Goal: Information Seeking & Learning: Check status

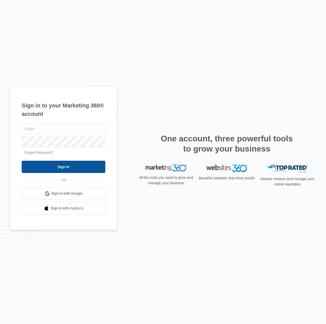
type input "[EMAIL_ADDRESS][DOMAIN_NAME]"
click at [79, 171] on input "Sign In" at bounding box center [64, 167] width 84 height 12
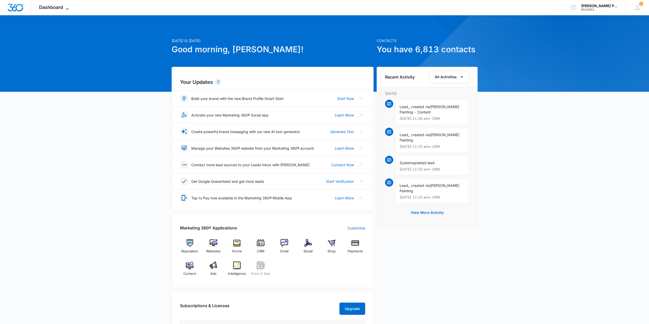
click at [69, 8] on icon at bounding box center [67, 9] width 6 height 6
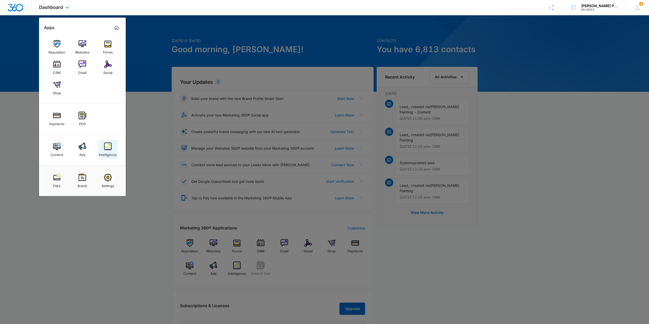
click at [108, 148] on img at bounding box center [108, 147] width 8 height 8
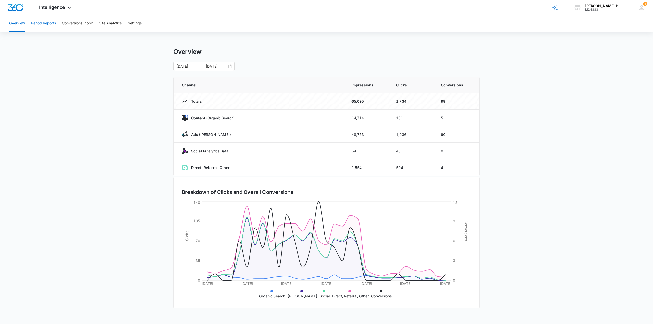
click at [45, 24] on button "Period Reports" at bounding box center [43, 23] width 25 height 16
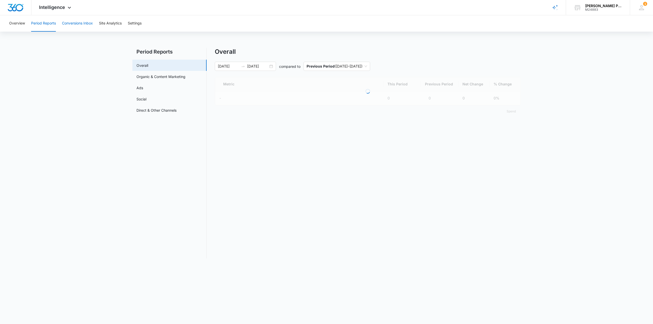
click at [85, 22] on button "Conversions Inbox" at bounding box center [77, 23] width 31 height 16
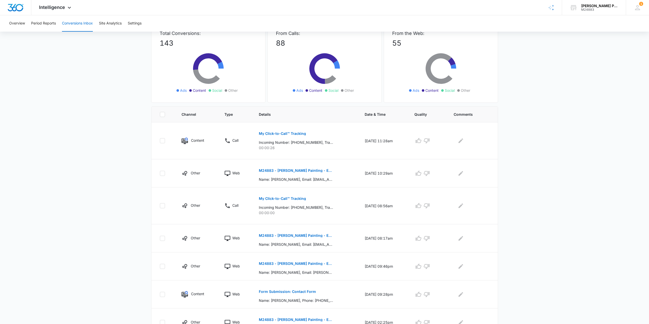
scroll to position [51, 0]
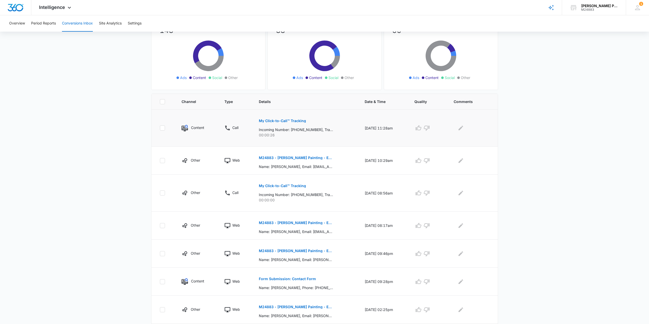
click at [296, 140] on td "My Click-to-Call™ Tracking Incoming Number: +18558912300, Tracking Number: +180…" at bounding box center [306, 128] width 106 height 37
click at [320, 119] on div "My Click-to-Call™ Tracking Incoming Number: +18558912300, Tracking Number: +180…" at bounding box center [306, 126] width 94 height 23
click at [287, 122] on p "My Click-to-Call™ Tracking" at bounding box center [282, 121] width 47 height 4
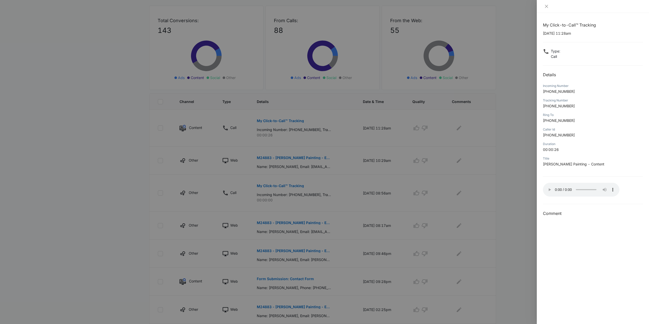
click at [326, 129] on div "Caller Id" at bounding box center [593, 129] width 100 height 5
click at [326, 112] on div at bounding box center [324, 162] width 649 height 324
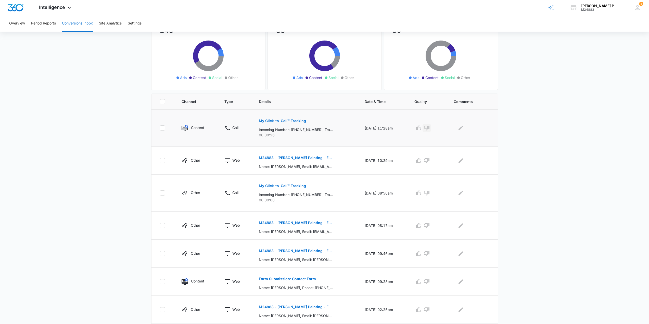
click at [326, 128] on icon "button" at bounding box center [427, 128] width 6 height 6
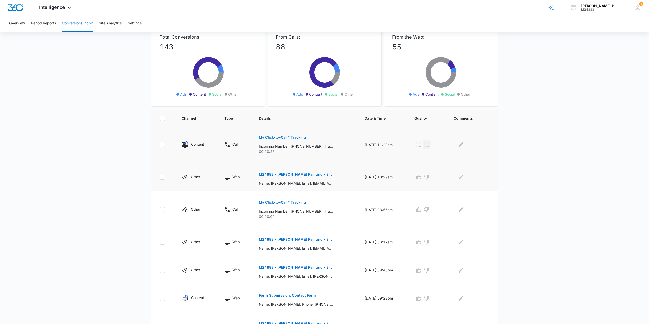
scroll to position [26, 0]
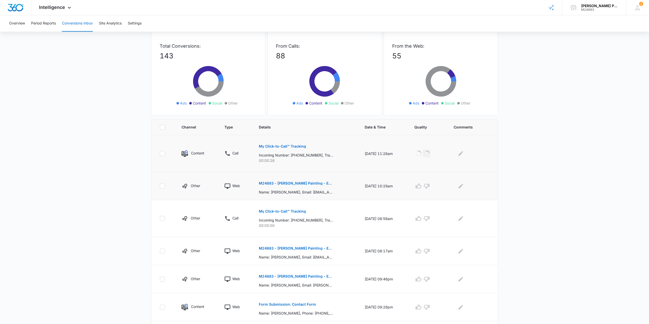
click at [293, 182] on p "M24883 - Renu Painting - Estimate Rocket - New Client" at bounding box center [296, 184] width 74 height 4
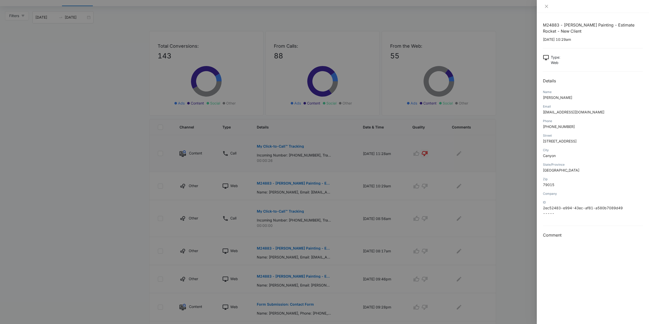
click at [326, 186] on div at bounding box center [324, 162] width 649 height 324
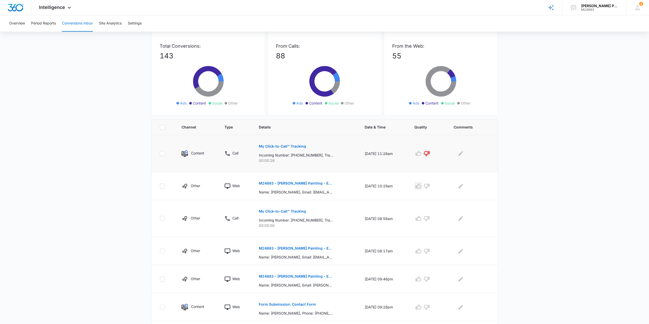
click at [326, 186] on icon "button" at bounding box center [419, 185] width 6 height 5
click at [298, 213] on p "My Click-to-Call™ Tracking" at bounding box center [282, 212] width 47 height 4
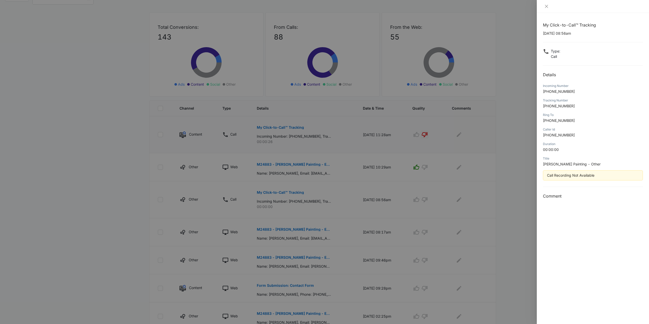
scroll to position [51, 0]
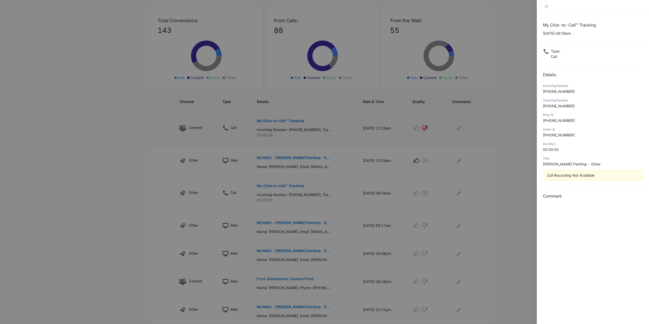
click at [326, 192] on div at bounding box center [324, 162] width 649 height 324
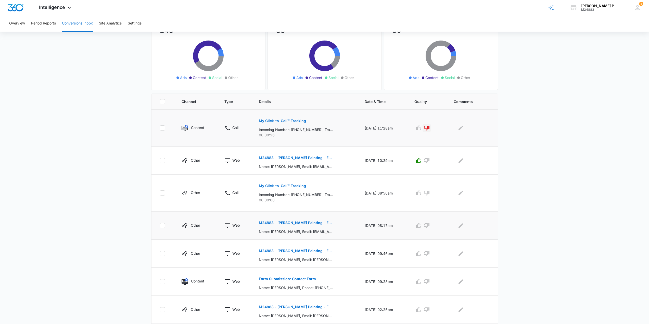
click at [308, 221] on p "M24883 - Renu Painting - Estimate Rocket - New Client" at bounding box center [296, 223] width 74 height 4
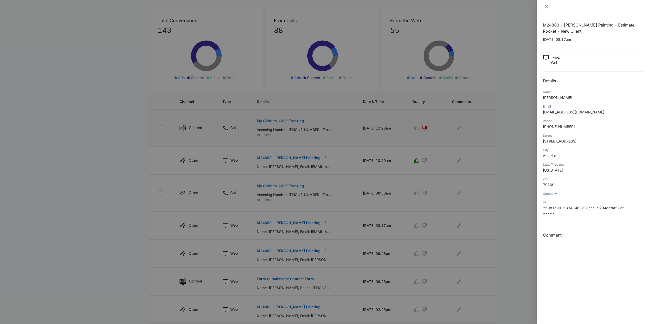
click at [326, 244] on div at bounding box center [324, 162] width 649 height 324
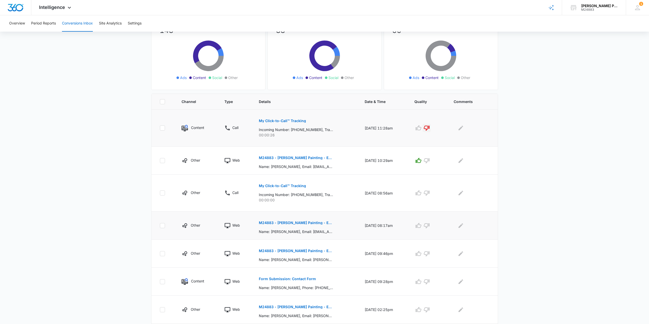
click at [287, 222] on p "M24883 - Renu Painting - Estimate Rocket - New Client" at bounding box center [296, 223] width 74 height 4
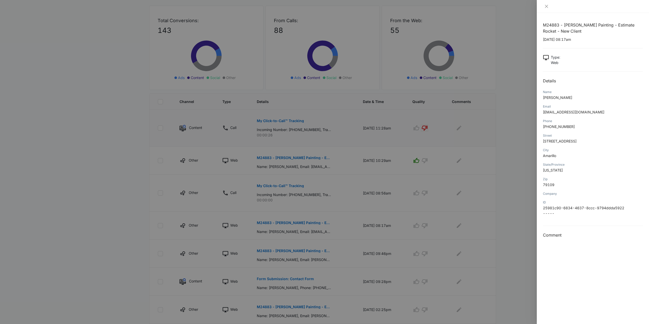
click at [326, 208] on div at bounding box center [324, 162] width 649 height 324
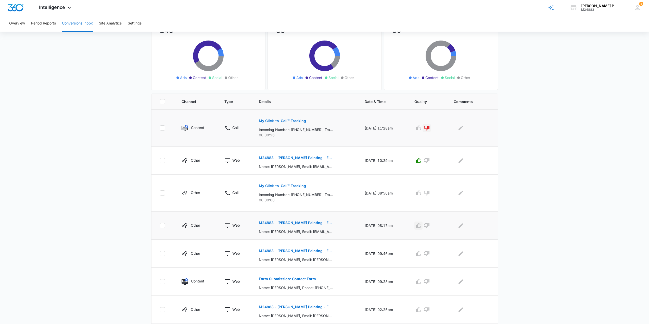
click at [326, 226] on icon "button" at bounding box center [419, 226] width 6 height 6
click at [326, 254] on icon "button" at bounding box center [419, 254] width 6 height 6
click at [326, 281] on icon "button" at bounding box center [419, 281] width 6 height 5
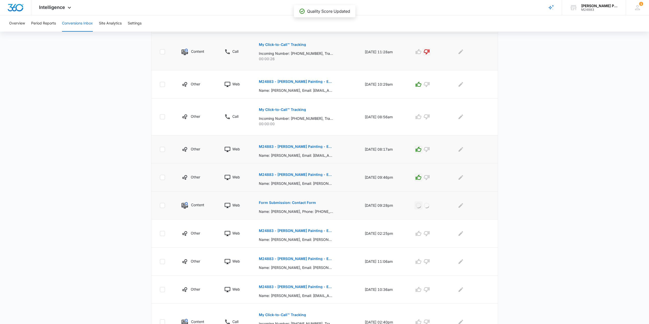
scroll to position [128, 0]
click at [326, 234] on icon "button" at bounding box center [419, 233] width 6 height 6
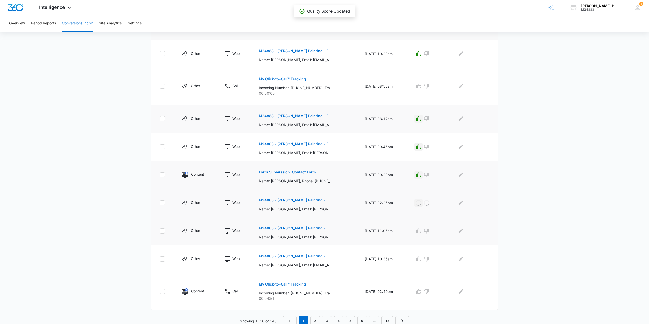
scroll to position [160, 0]
click at [326, 230] on icon "button" at bounding box center [419, 229] width 6 height 5
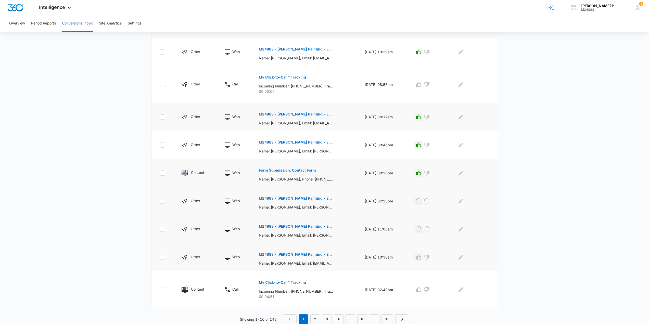
click at [326, 256] on icon "button" at bounding box center [419, 257] width 6 height 5
click at [294, 282] on p "My Click-to-Call™ Tracking" at bounding box center [282, 283] width 47 height 4
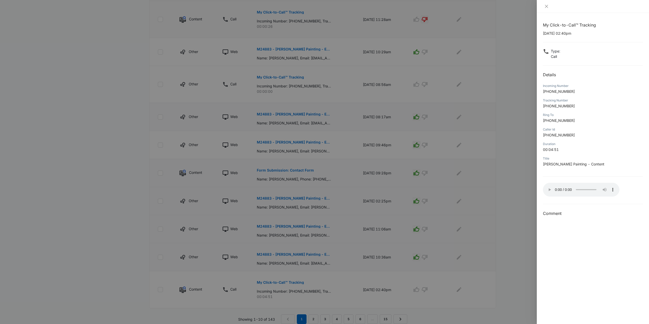
click at [326, 289] on div at bounding box center [324, 162] width 649 height 324
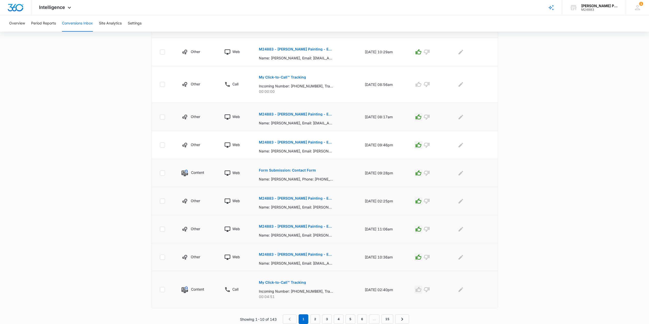
click at [326, 289] on icon "button" at bounding box center [419, 289] width 6 height 5
click at [314, 319] on link "2" at bounding box center [315, 320] width 10 height 10
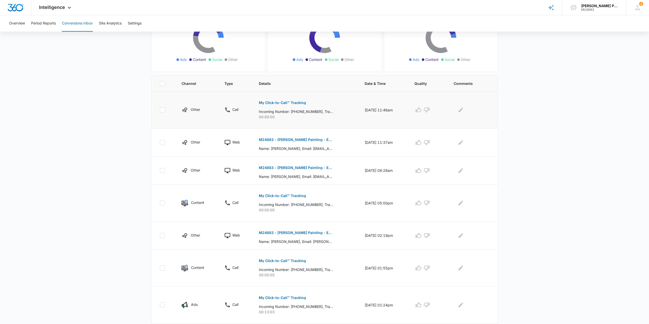
scroll to position [77, 0]
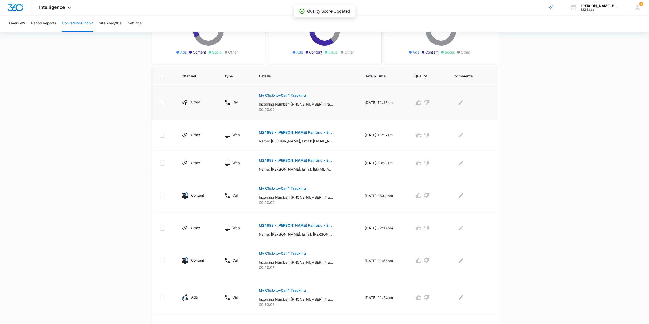
click at [290, 95] on p "My Click-to-Call™ Tracking" at bounding box center [282, 96] width 47 height 4
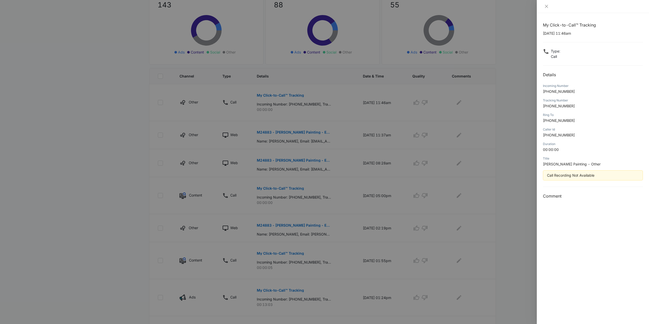
click at [297, 132] on div at bounding box center [324, 162] width 649 height 324
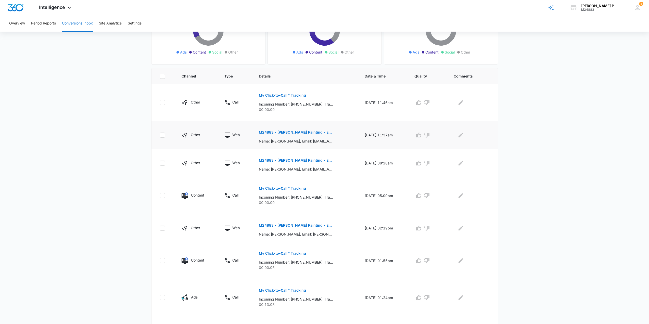
click at [295, 133] on p "M24883 - Renu Painting - Estimate Rocket - New Client" at bounding box center [296, 133] width 74 height 4
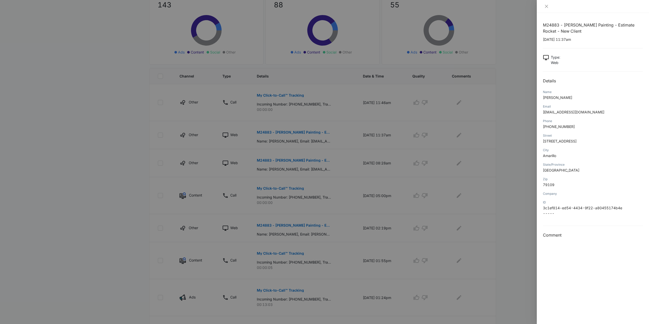
click at [326, 135] on div at bounding box center [324, 162] width 649 height 324
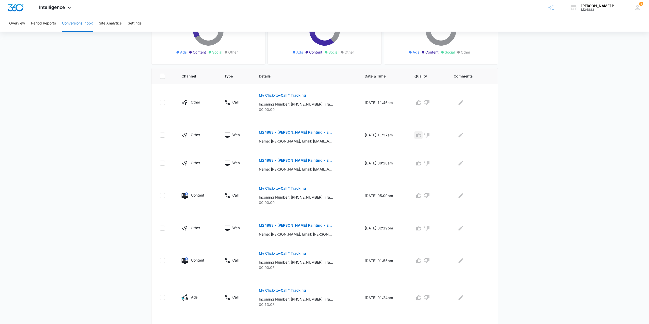
click at [326, 135] on icon "button" at bounding box center [419, 134] width 6 height 5
click at [326, 164] on icon "button" at bounding box center [419, 163] width 6 height 6
click at [270, 188] on p "My Click-to-Call™ Tracking" at bounding box center [282, 189] width 47 height 4
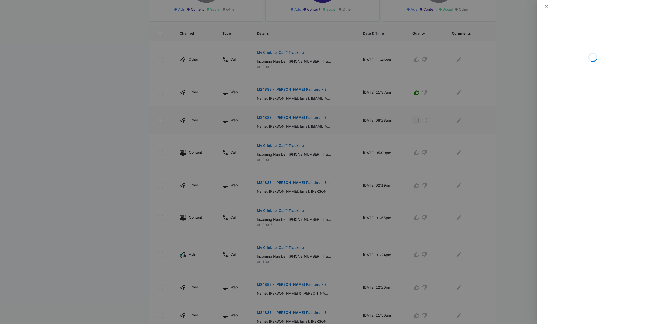
scroll to position [128, 0]
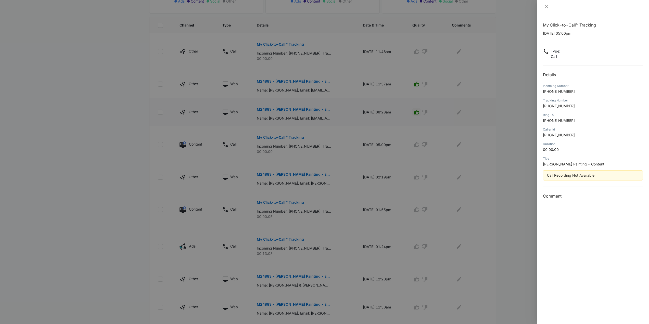
click at [286, 175] on div at bounding box center [324, 162] width 649 height 324
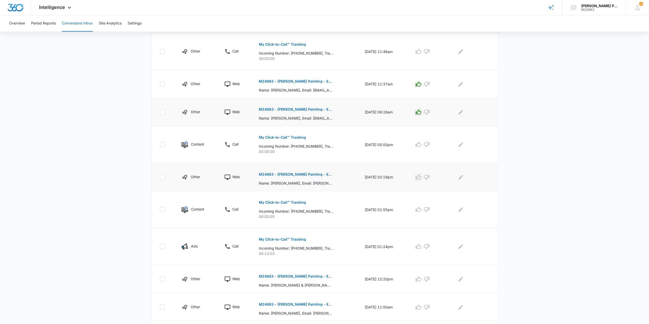
click at [326, 177] on icon "button" at bounding box center [419, 176] width 6 height 5
click at [283, 203] on p "My Click-to-Call™ Tracking" at bounding box center [282, 203] width 47 height 4
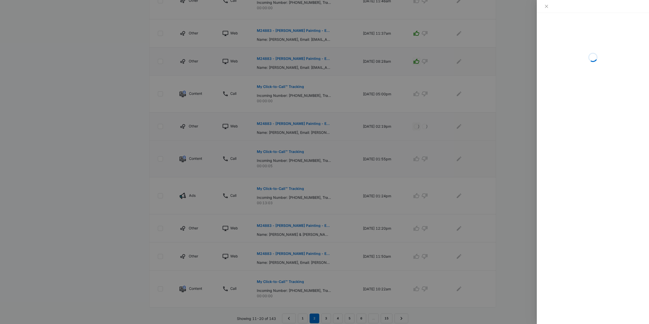
scroll to position [179, 0]
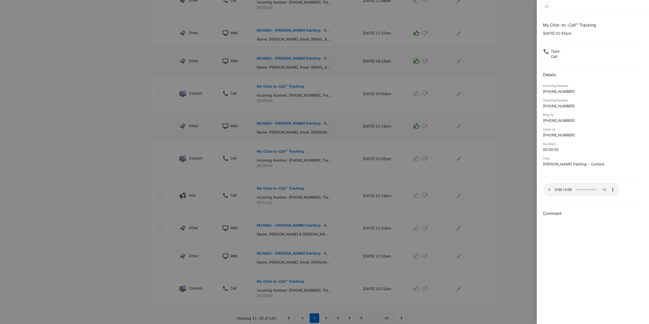
click at [326, 158] on div at bounding box center [324, 162] width 649 height 324
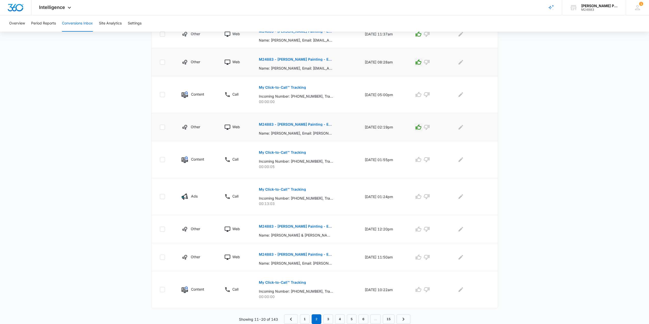
scroll to position [178, 0]
click at [326, 158] on icon "button" at bounding box center [427, 160] width 6 height 6
click at [283, 191] on p "My Click-to-Call™ Tracking" at bounding box center [282, 190] width 47 height 4
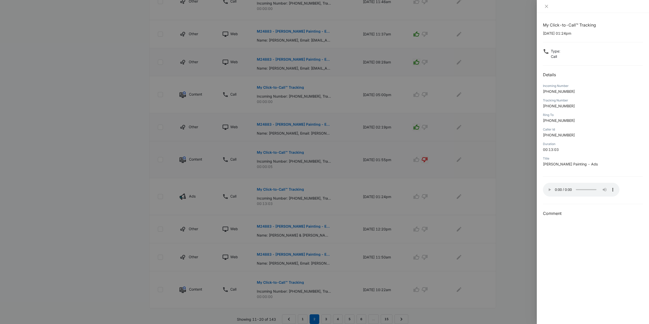
click at [326, 186] on div at bounding box center [324, 162] width 649 height 324
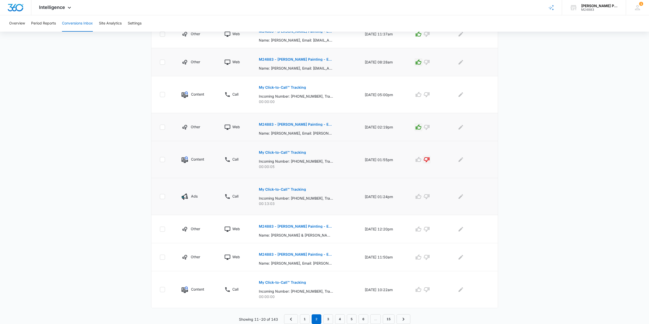
click at [275, 191] on p "My Click-to-Call™ Tracking" at bounding box center [282, 190] width 47 height 4
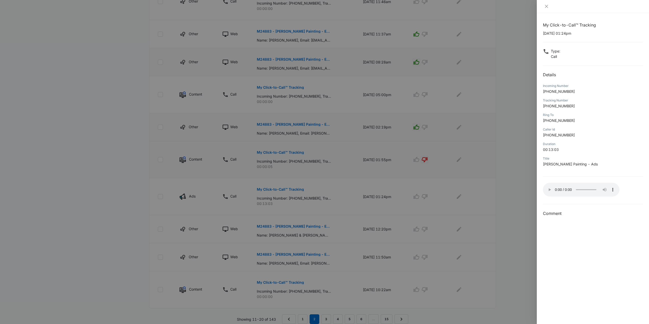
click at [326, 191] on div at bounding box center [324, 162] width 649 height 324
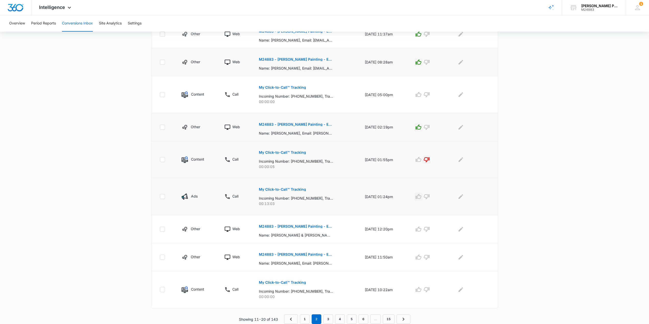
click at [326, 197] on icon "button" at bounding box center [419, 197] width 6 height 6
click at [326, 230] on icon "button" at bounding box center [419, 229] width 6 height 6
click at [326, 258] on icon "button" at bounding box center [419, 257] width 6 height 5
click at [291, 283] on p "My Click-to-Call™ Tracking" at bounding box center [282, 283] width 47 height 4
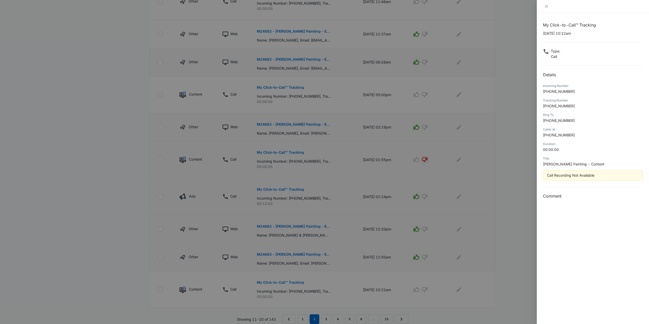
click at [326, 134] on div at bounding box center [324, 162] width 649 height 324
